Goal: Navigation & Orientation: Find specific page/section

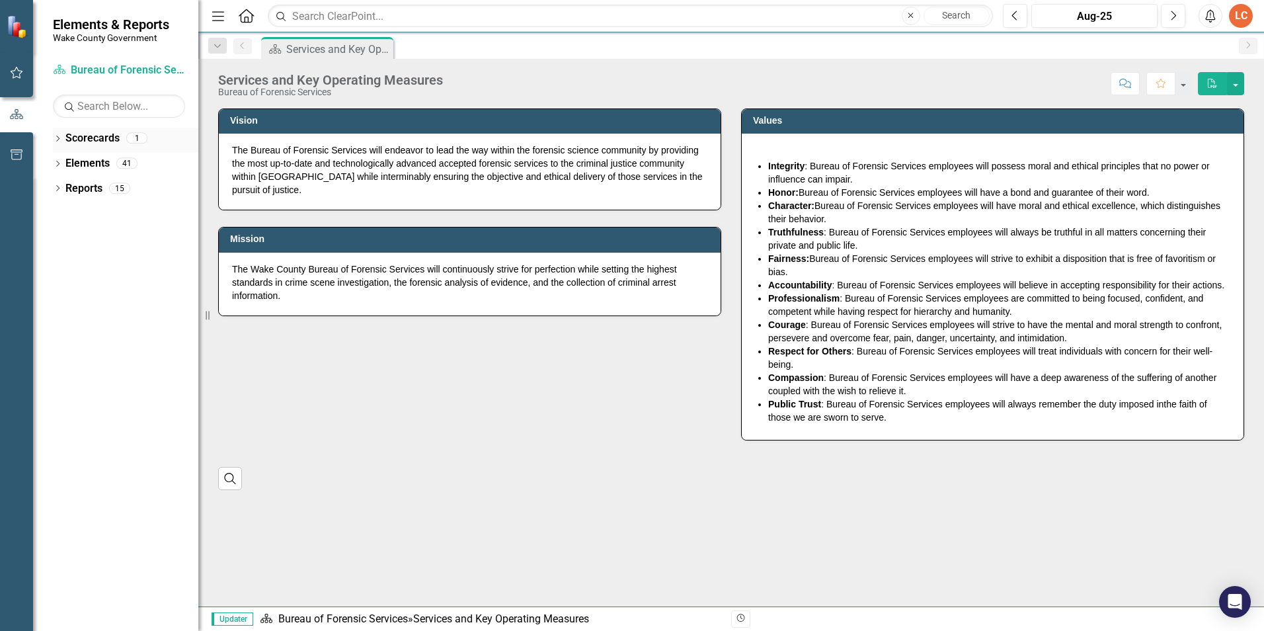
click at [59, 134] on div "Dropdown" at bounding box center [57, 139] width 9 height 11
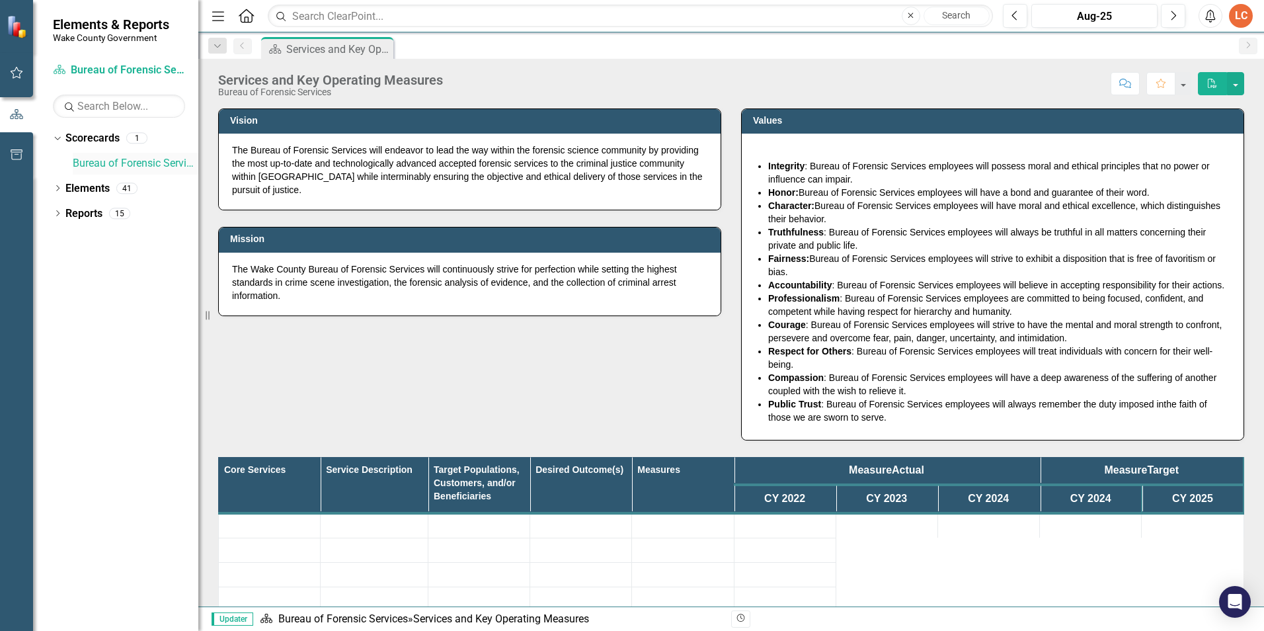
click at [109, 163] on link "Bureau of Forensic Services" at bounding box center [136, 163] width 126 height 15
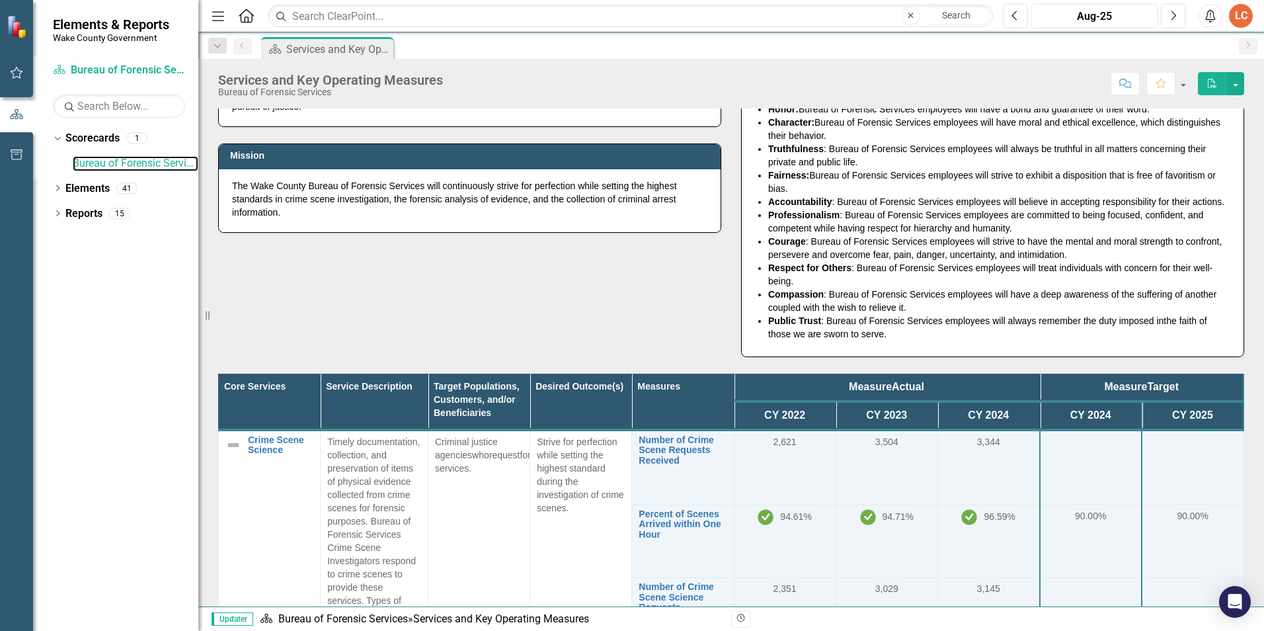
scroll to position [220, 0]
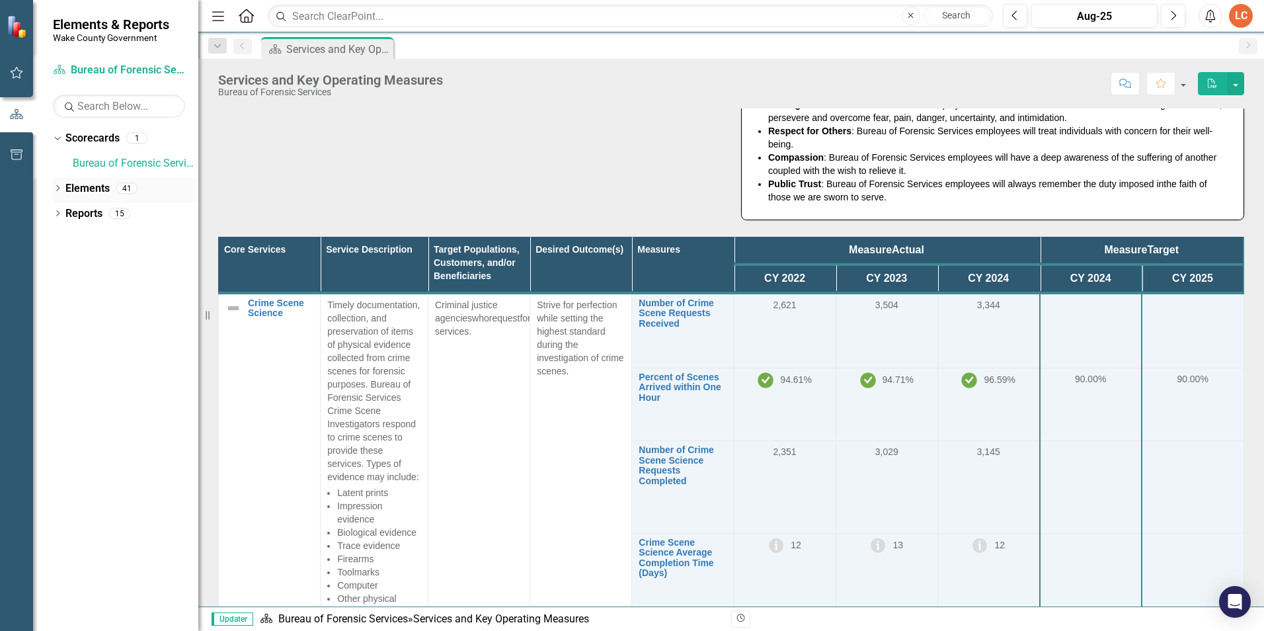
click at [63, 186] on div "Dropdown Elements 41" at bounding box center [125, 190] width 145 height 25
click at [69, 185] on link "Elements" at bounding box center [87, 188] width 44 height 15
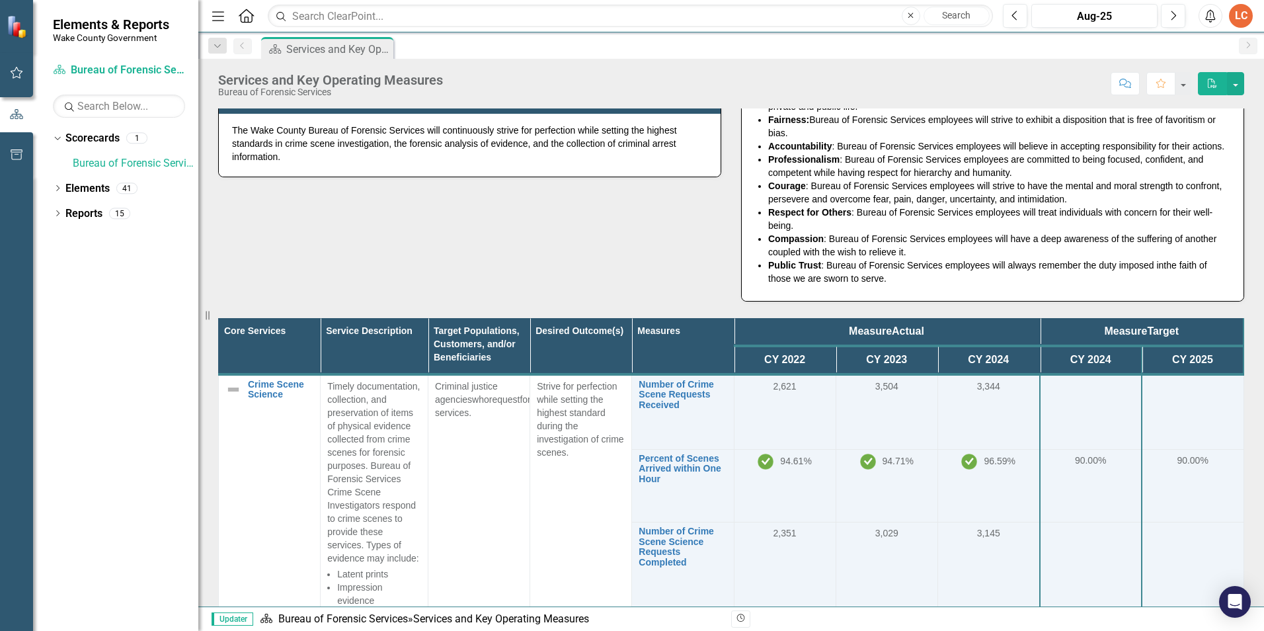
scroll to position [110, 0]
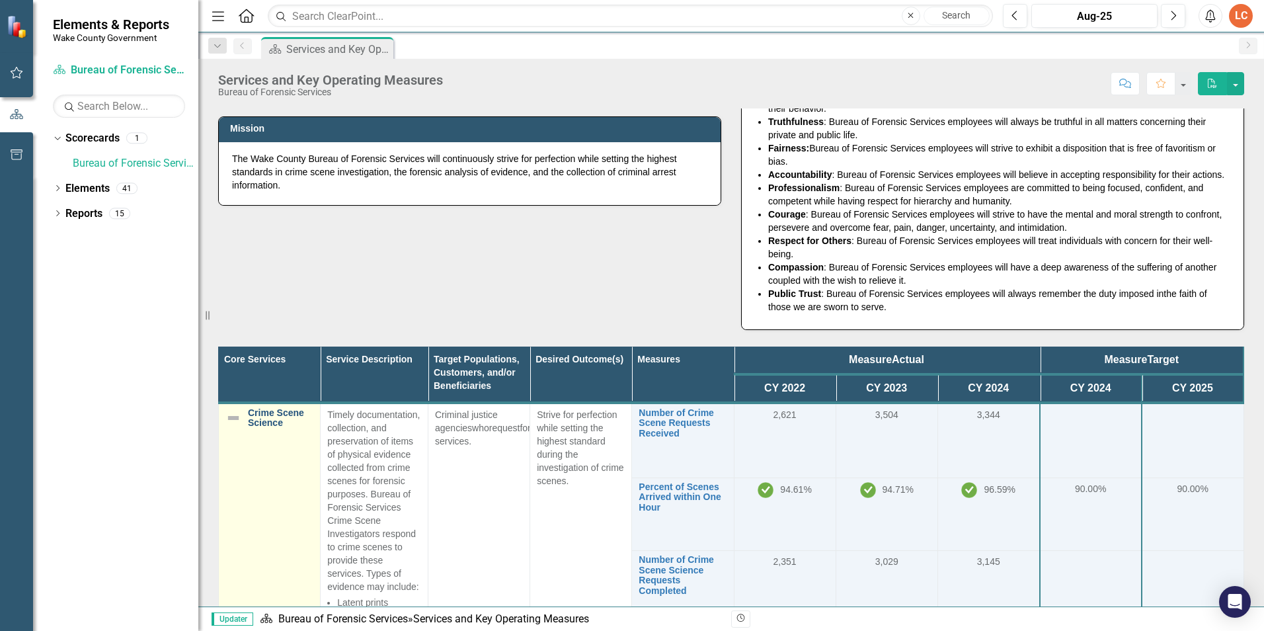
click at [281, 423] on link "Crime Scene Science" at bounding box center [280, 418] width 65 height 20
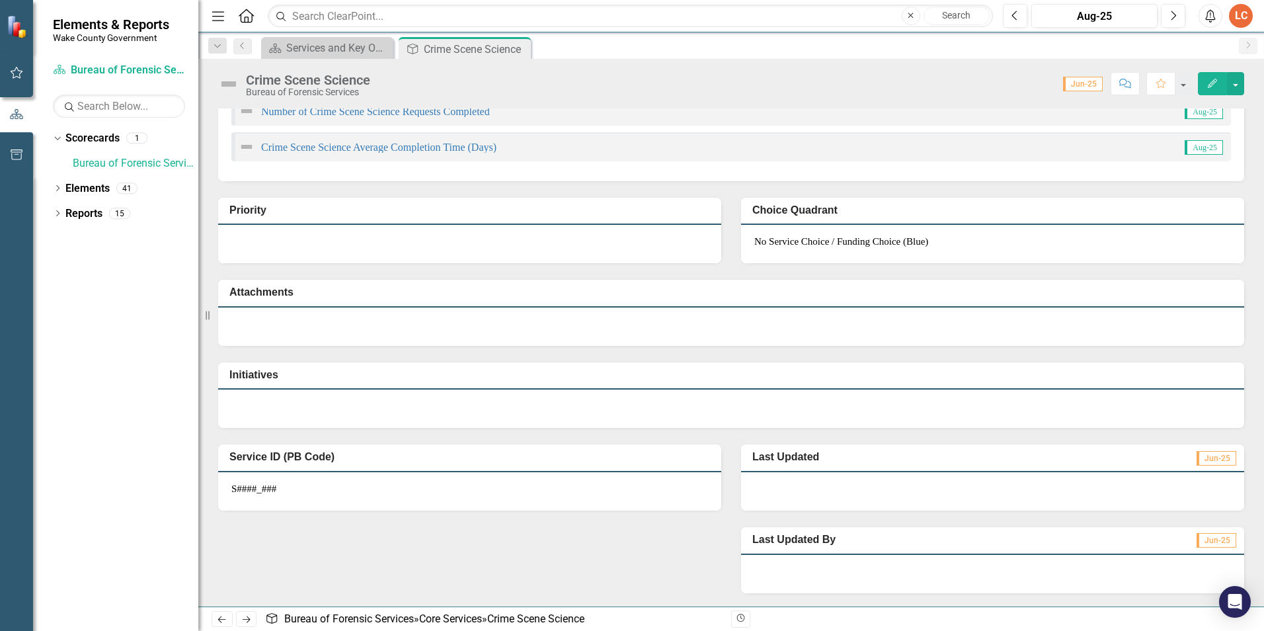
scroll to position [169, 0]
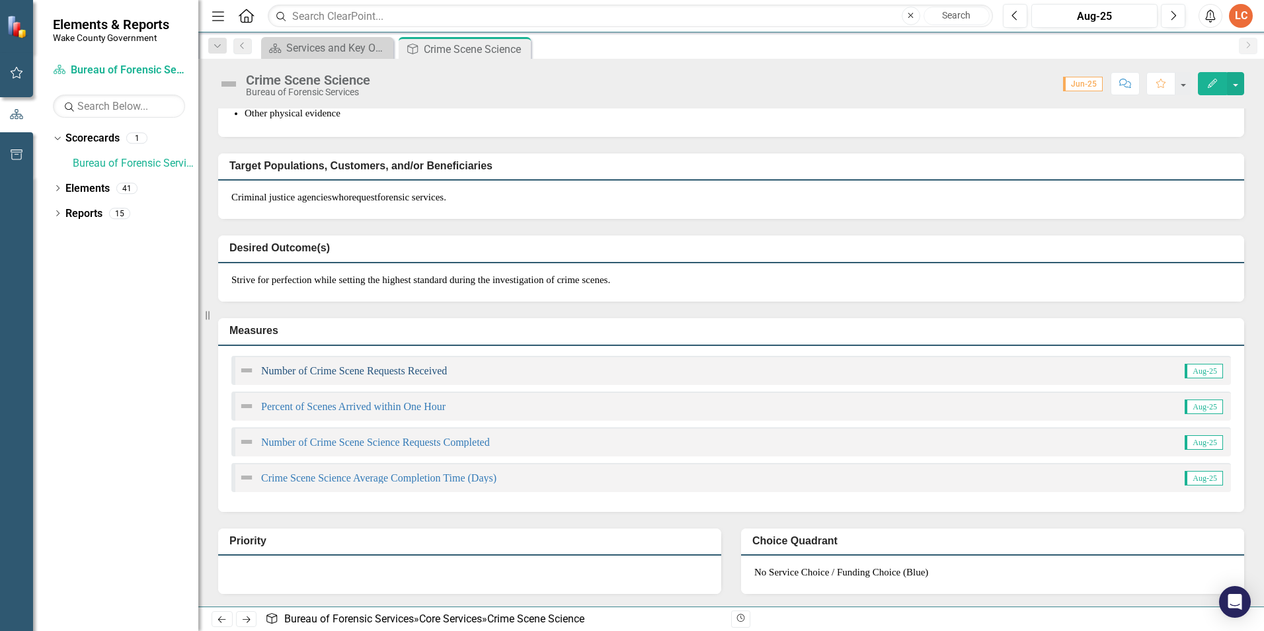
click at [346, 372] on link "Number of Crime Scene Requests Received" at bounding box center [354, 370] width 186 height 11
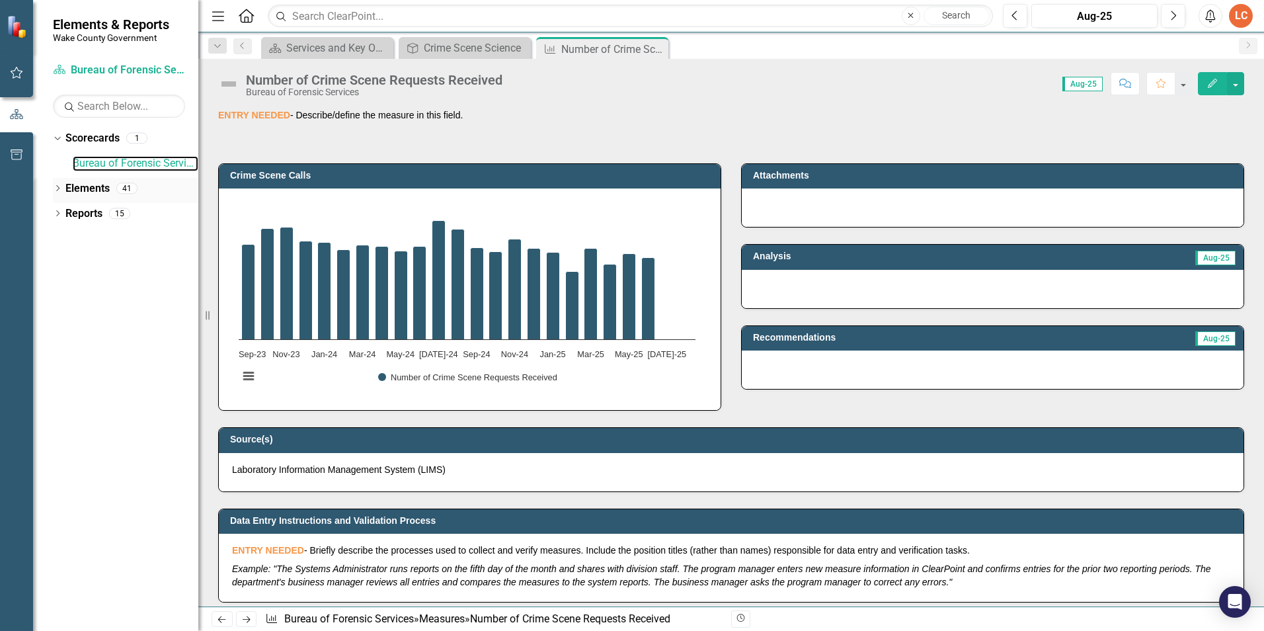
drag, startPoint x: 86, startPoint y: 163, endPoint x: 161, endPoint y: 193, distance: 81.0
click at [86, 163] on link "Bureau of Forensic Services" at bounding box center [136, 163] width 126 height 15
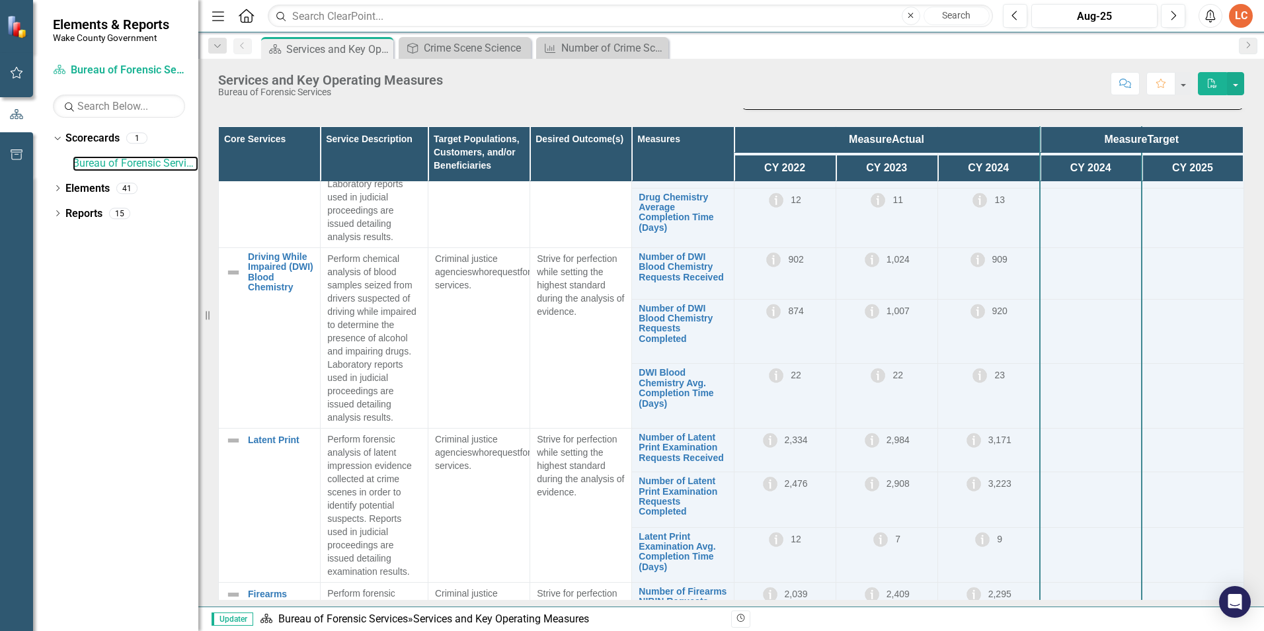
scroll to position [1652, 0]
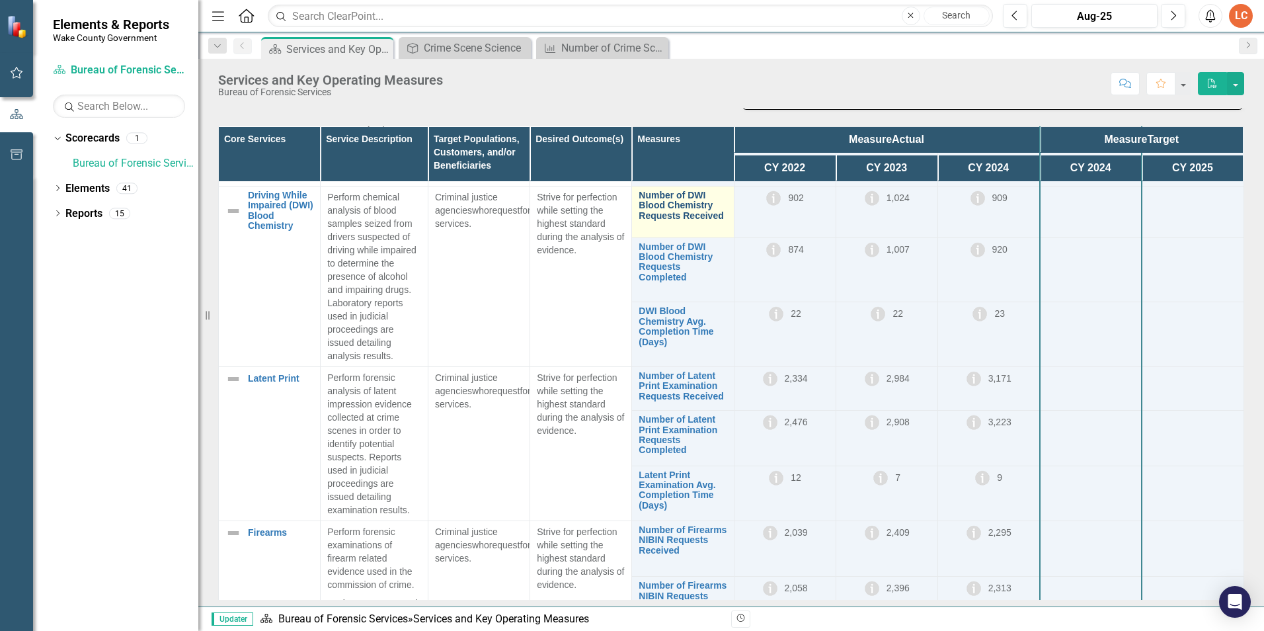
click at [660, 221] on link "Number of DWI Blood Chemistry Requests Received" at bounding box center [682, 205] width 88 height 30
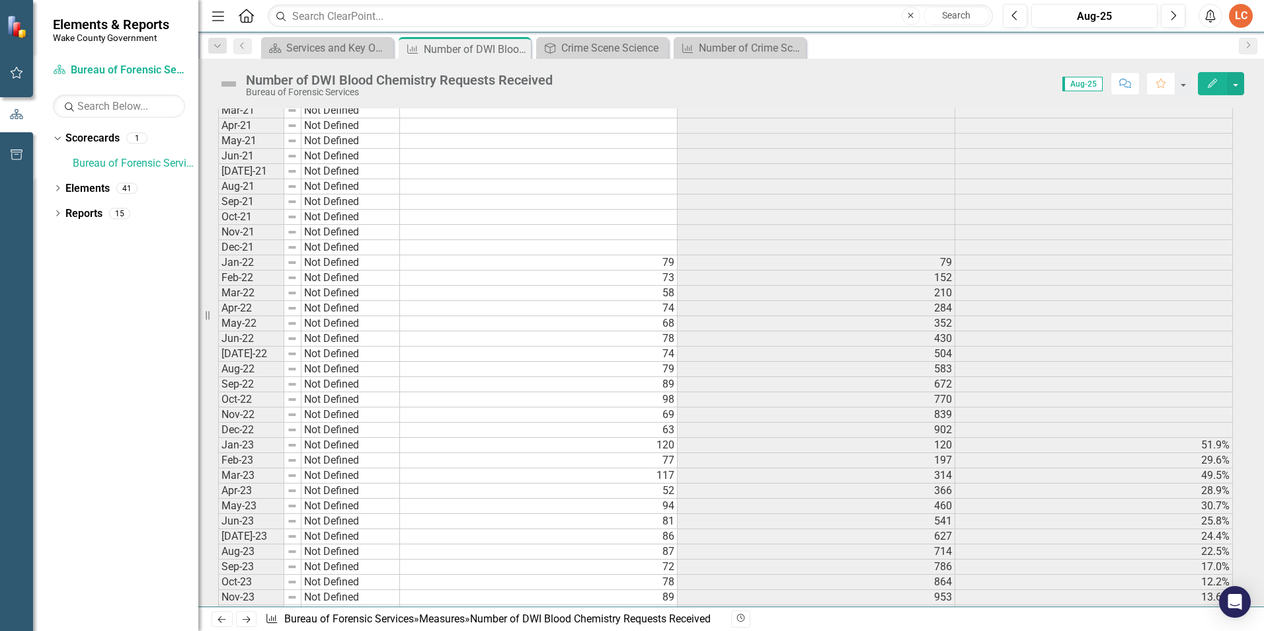
scroll to position [1652, 0]
click at [599, 45] on div "Crime Scene Science" at bounding box center [604, 48] width 87 height 17
